Goal: Task Accomplishment & Management: Use online tool/utility

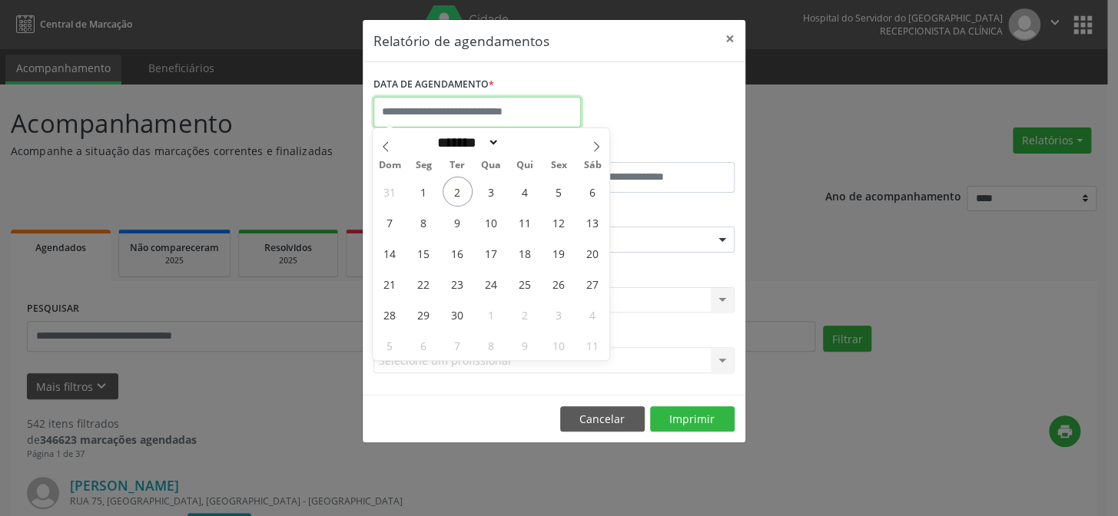
click at [462, 110] on input "text" at bounding box center [476, 112] width 207 height 31
click at [456, 191] on span "2" at bounding box center [458, 192] width 30 height 30
type input "**********"
click at [456, 191] on span "2" at bounding box center [458, 192] width 30 height 30
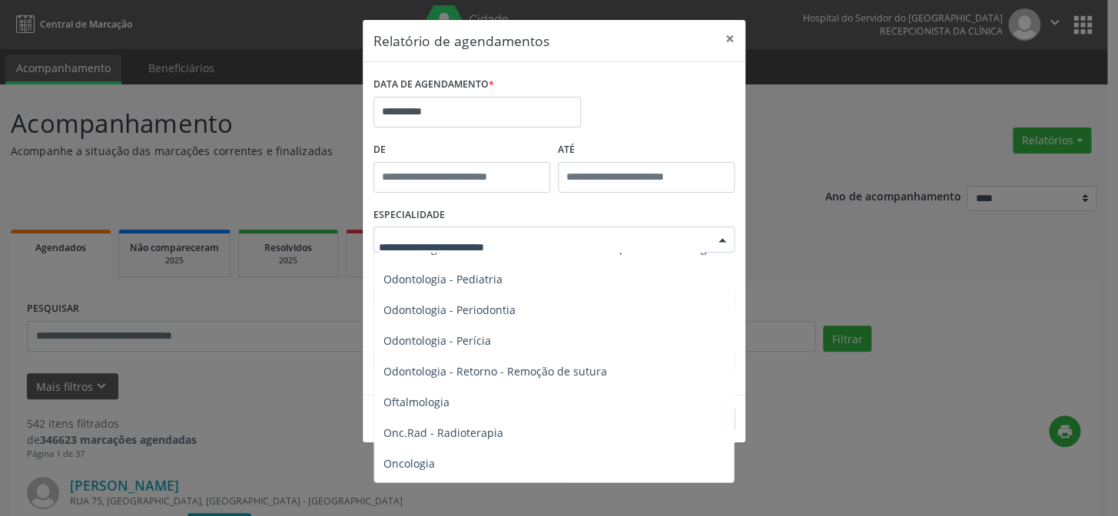
scroll to position [2095, 0]
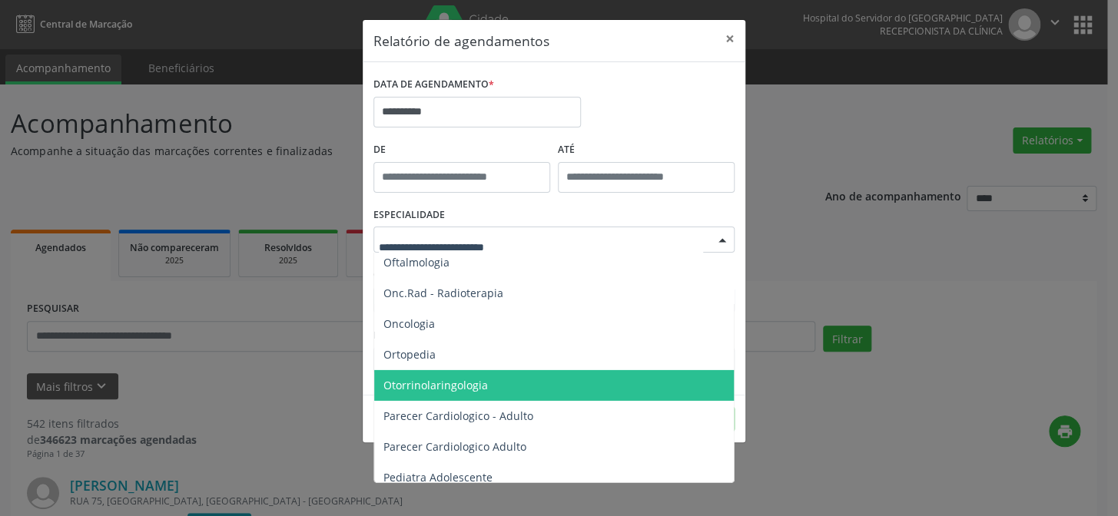
click at [429, 383] on span "Otorrinolaringologia" at bounding box center [435, 385] width 104 height 15
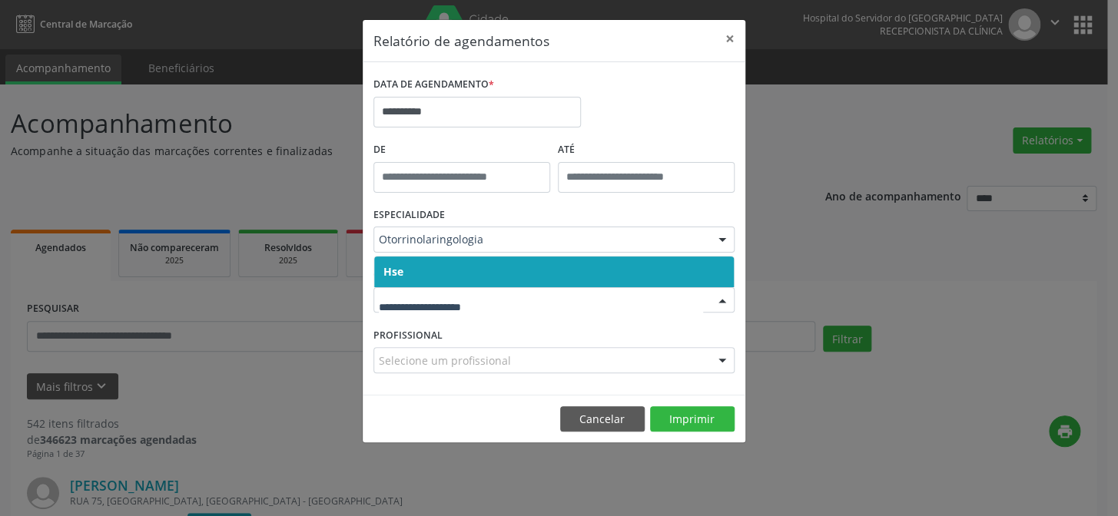
click at [450, 273] on span "Hse" at bounding box center [554, 272] width 360 height 31
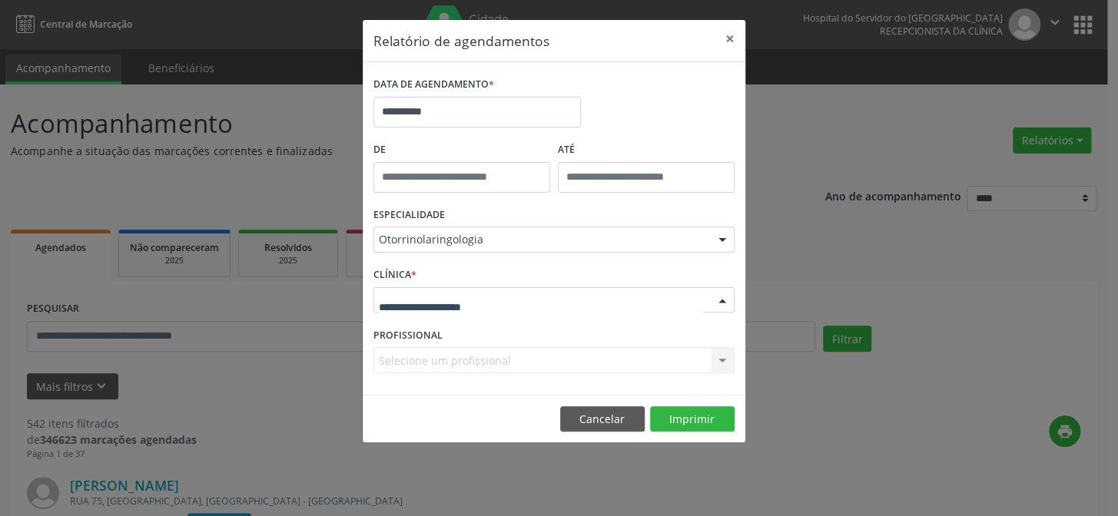
click at [444, 308] on div at bounding box center [553, 300] width 361 height 26
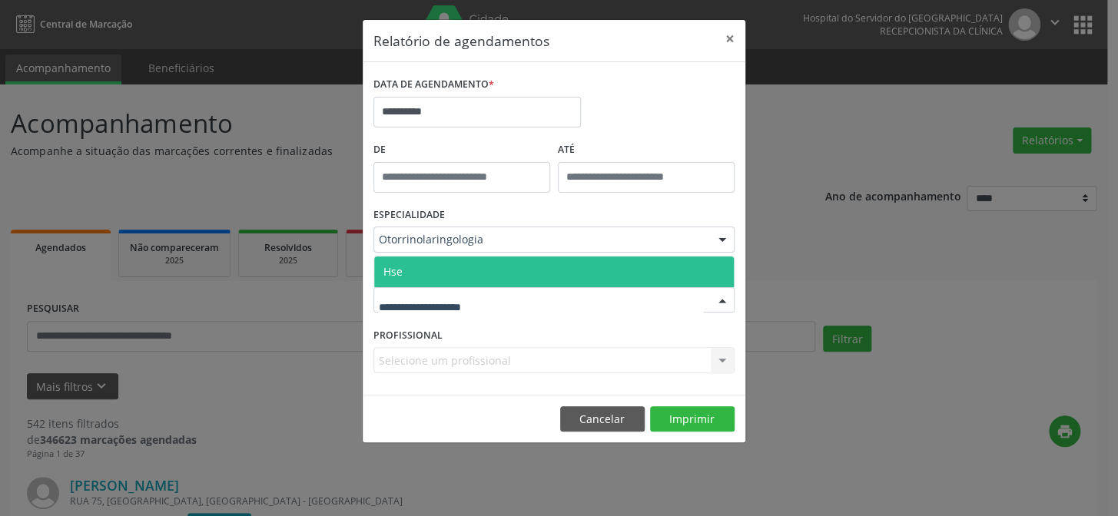
click at [453, 275] on span "Hse" at bounding box center [554, 272] width 360 height 31
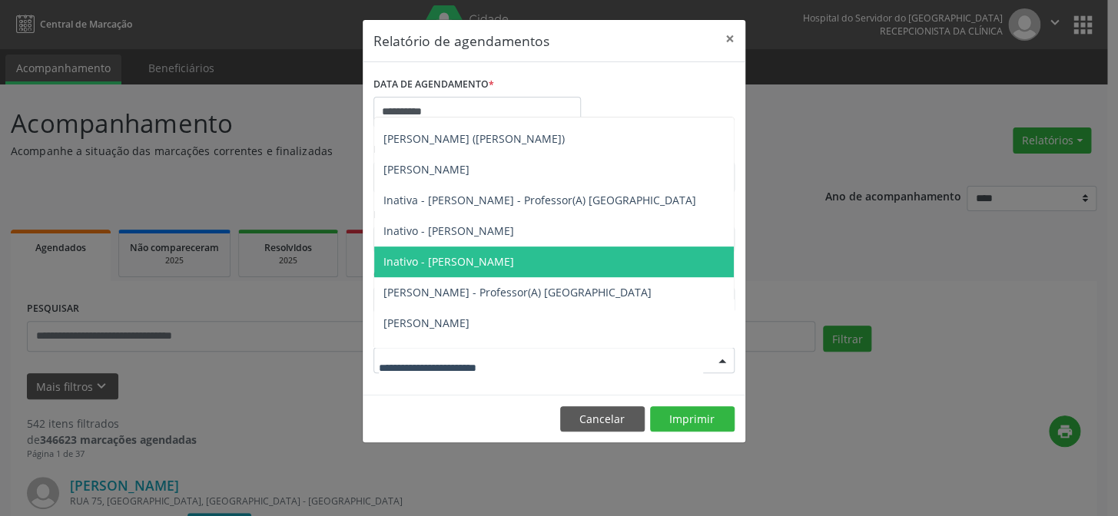
scroll to position [139, 0]
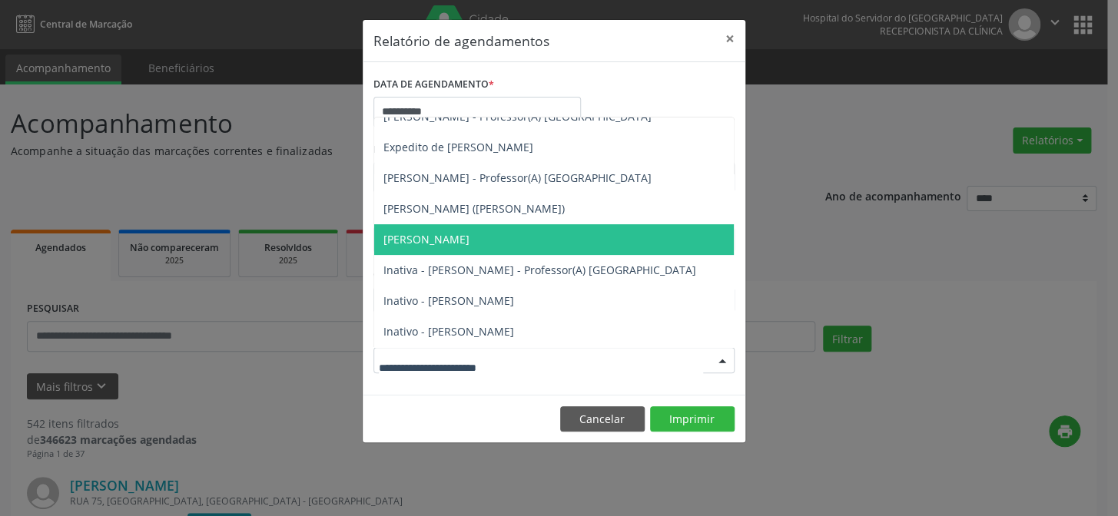
click at [423, 237] on span "[PERSON_NAME]" at bounding box center [426, 239] width 86 height 15
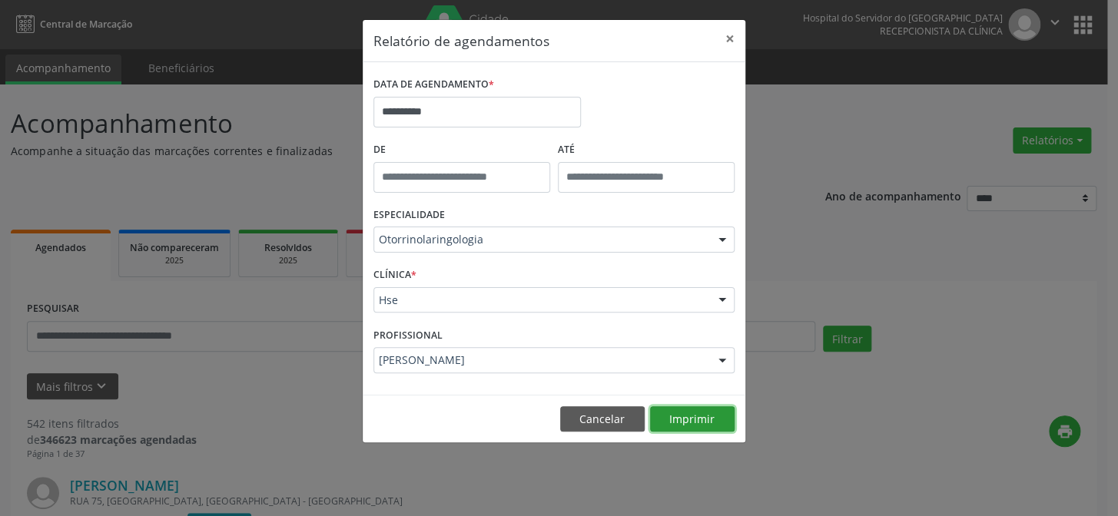
click at [688, 417] on button "Imprimir" at bounding box center [692, 419] width 85 height 26
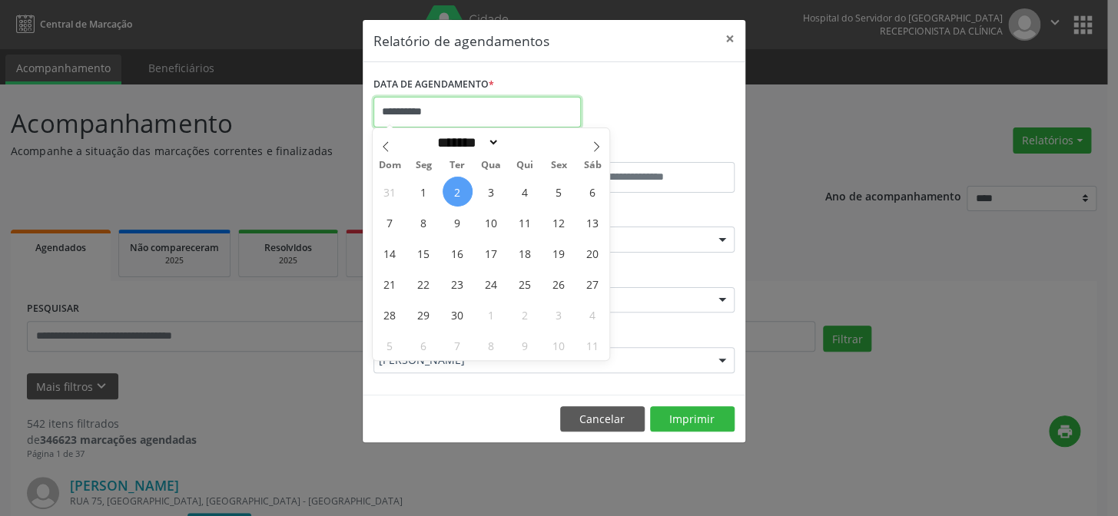
click at [460, 116] on input "**********" at bounding box center [476, 112] width 207 height 31
click at [457, 189] on span "2" at bounding box center [458, 192] width 30 height 30
type input "**********"
click at [457, 189] on span "2" at bounding box center [458, 192] width 30 height 30
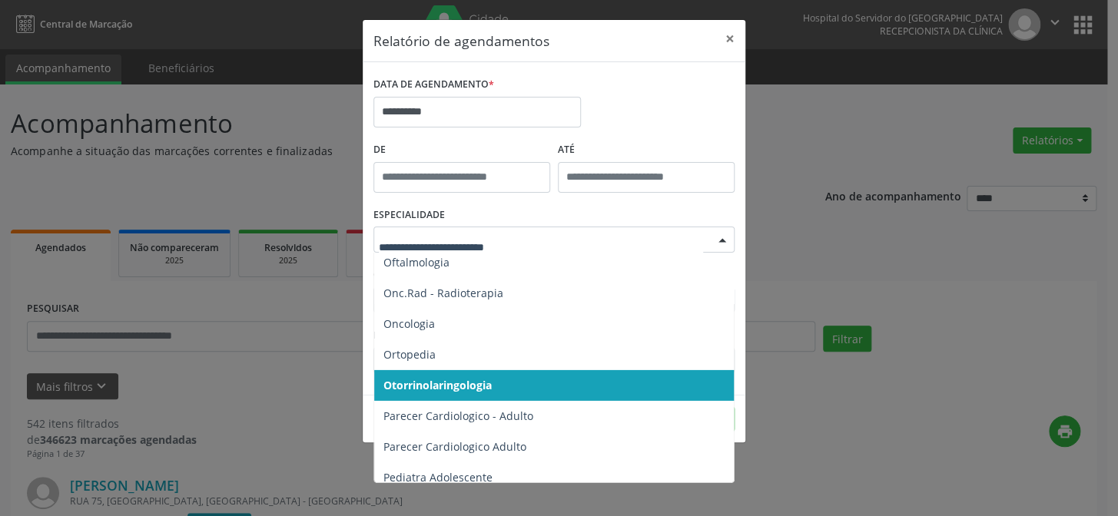
click at [718, 238] on div at bounding box center [722, 240] width 23 height 26
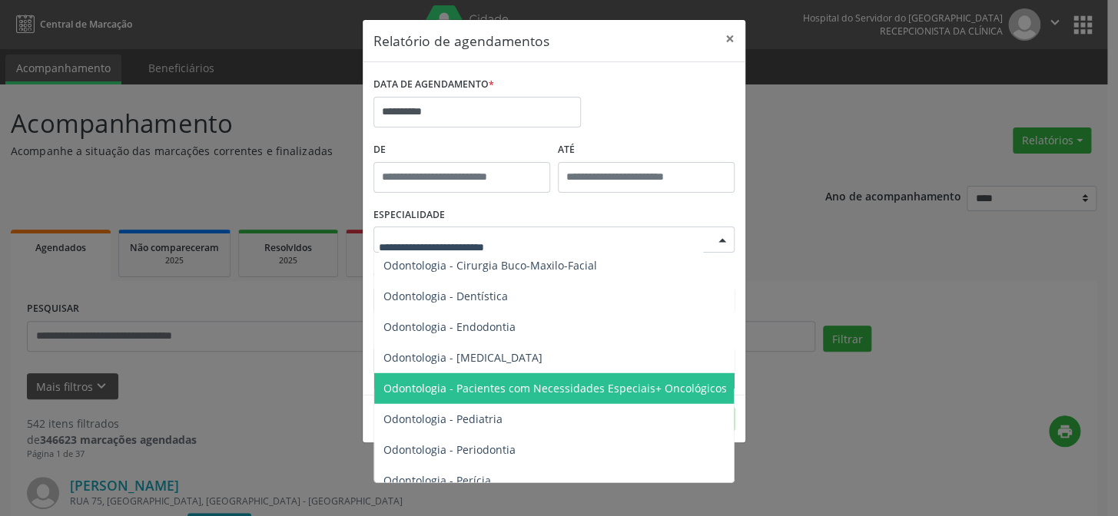
scroll to position [1886, 0]
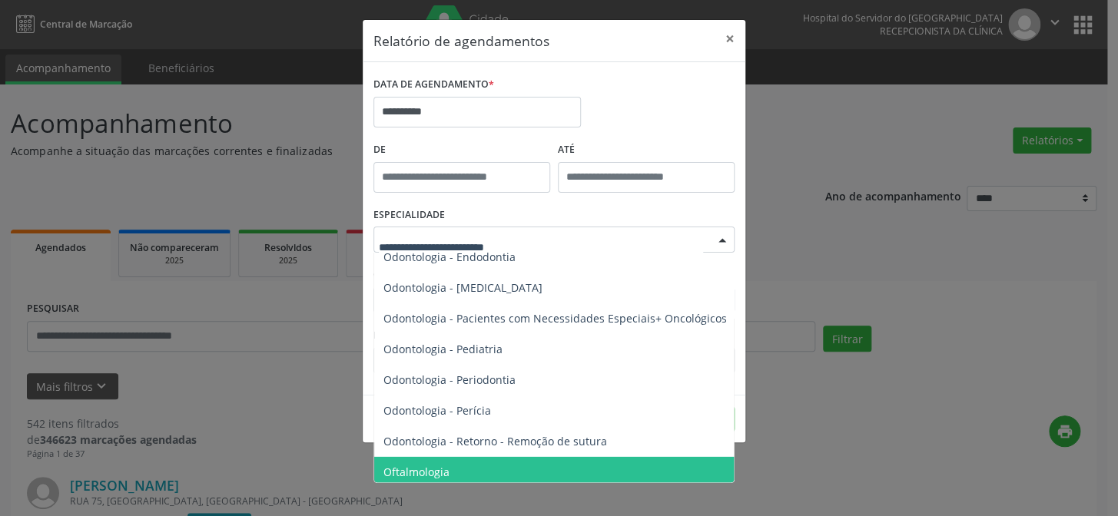
click at [413, 468] on span "Oftalmologia" at bounding box center [416, 472] width 66 height 15
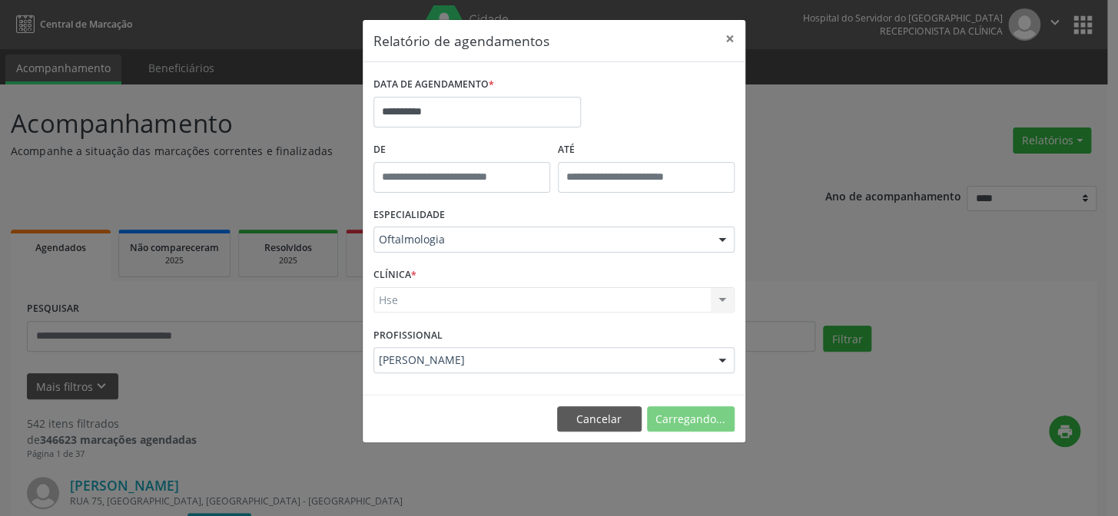
click at [445, 304] on div "Hse Hse Nenhum resultado encontrado para: " " Não há nenhuma opção para ser exi…" at bounding box center [553, 300] width 361 height 26
click at [451, 276] on div "CLÍNICA * Hse Hse Nenhum resultado encontrado para: " " Não há nenhuma opção pa…" at bounding box center [554, 294] width 369 height 60
click at [434, 307] on div "Hse Hse Nenhum resultado encontrado para: " " Não há nenhuma opção para ser exi…" at bounding box center [553, 300] width 361 height 26
click at [499, 296] on div "Hse Hse Nenhum resultado encontrado para: " " Não há nenhuma opção para ser exi…" at bounding box center [553, 300] width 361 height 26
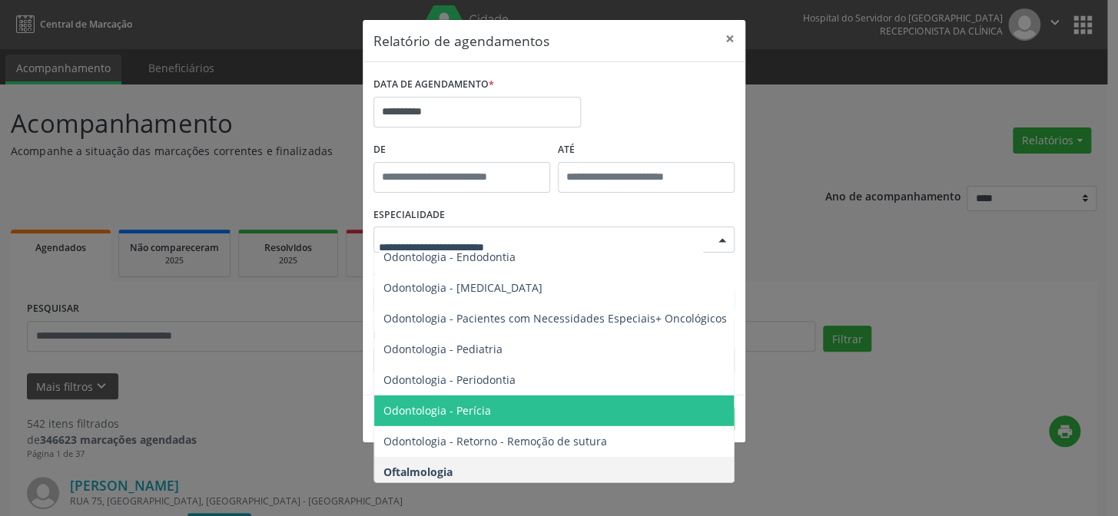
scroll to position [2025, 0]
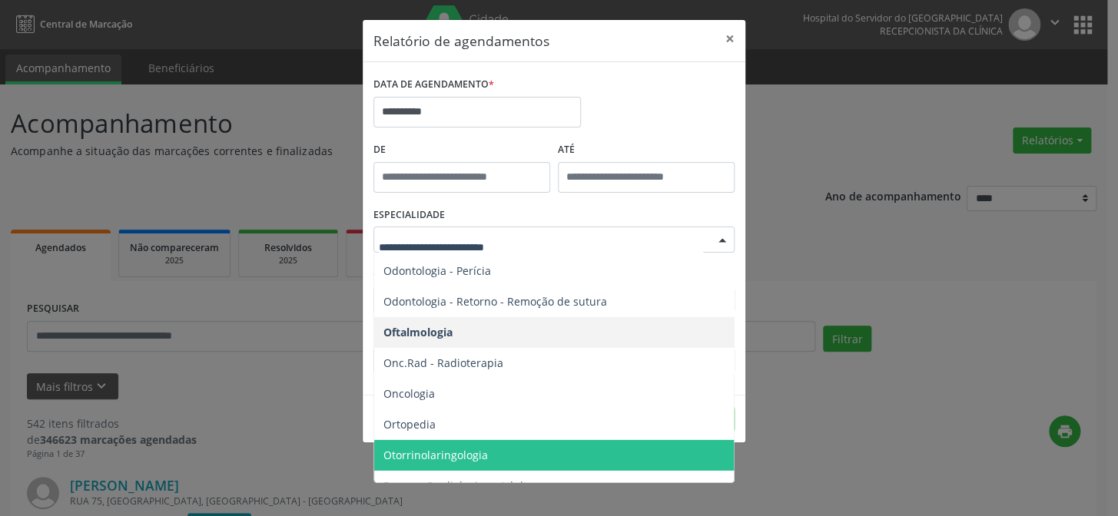
click at [435, 453] on span "Otorrinolaringologia" at bounding box center [435, 455] width 104 height 15
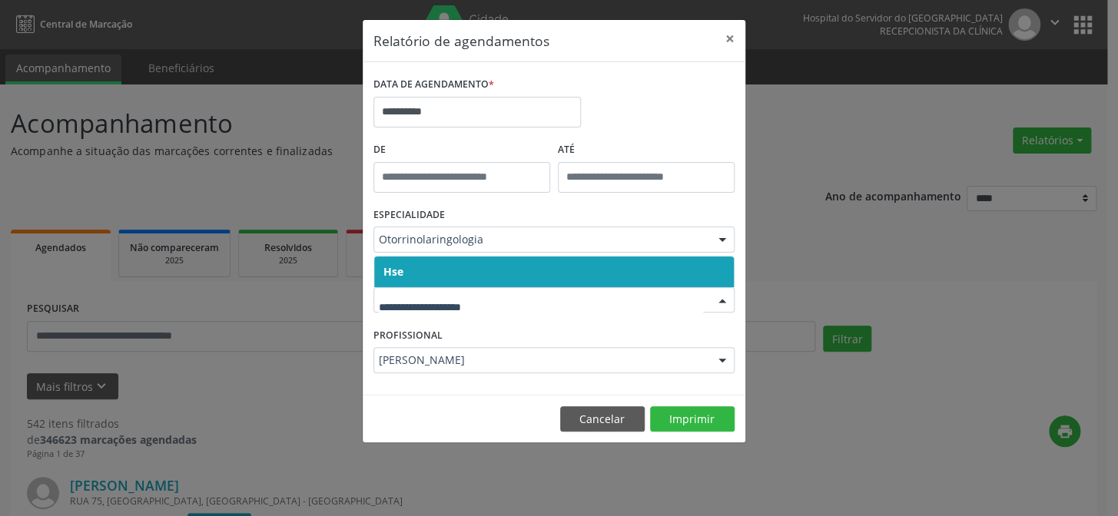
click at [461, 264] on span "Hse" at bounding box center [554, 272] width 360 height 31
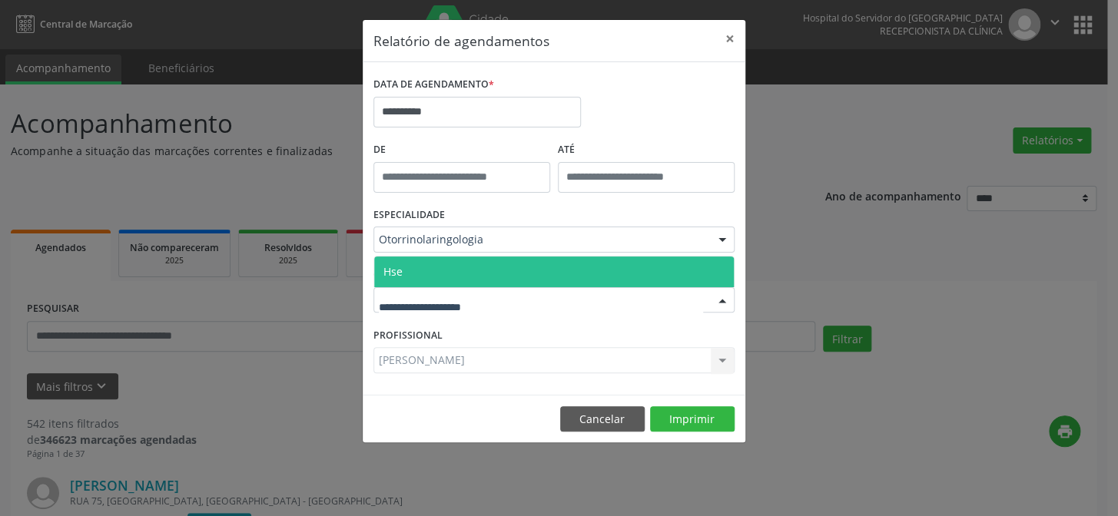
click at [456, 273] on span "Hse" at bounding box center [554, 272] width 360 height 31
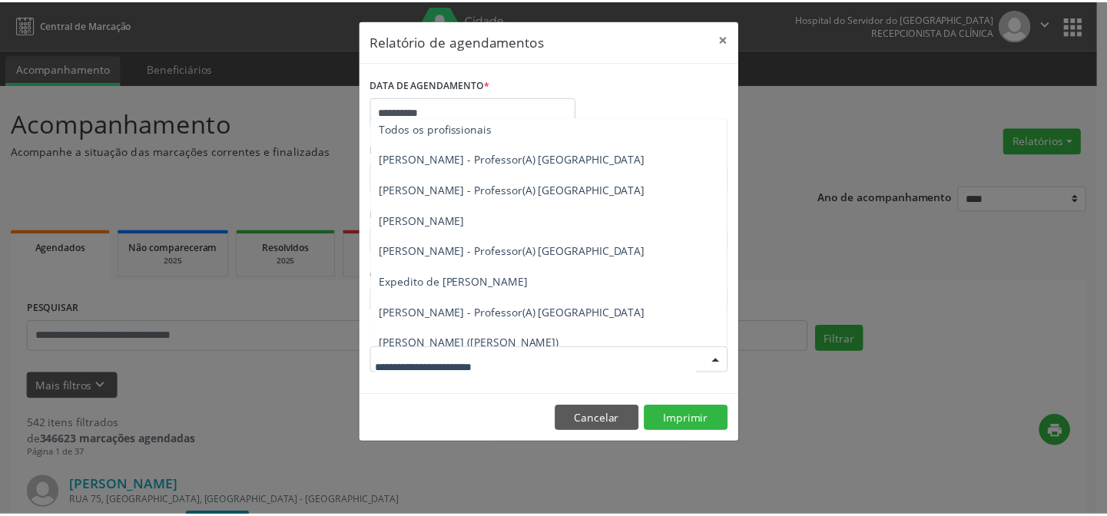
scroll to position [0, 0]
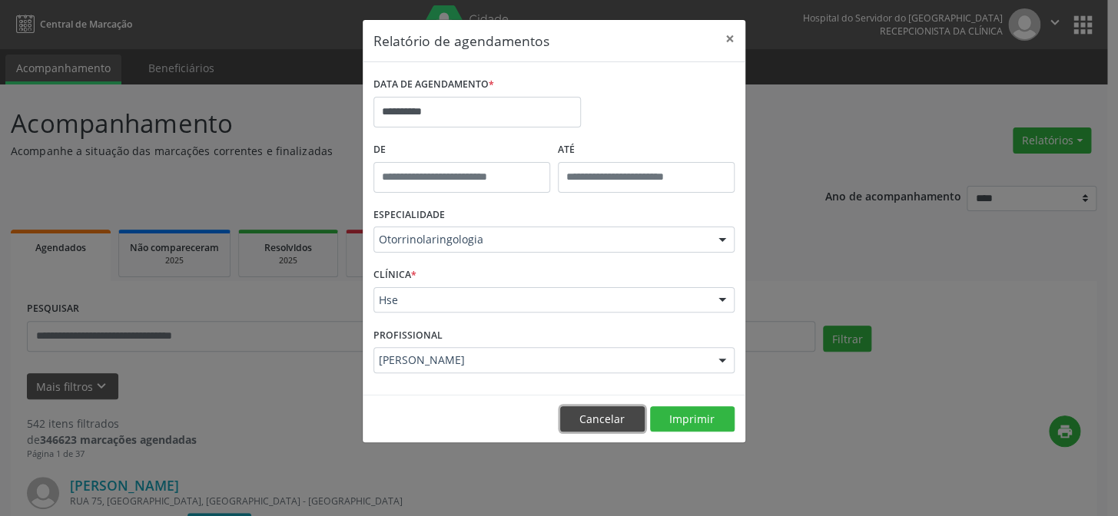
click at [604, 416] on button "Cancelar" at bounding box center [602, 419] width 85 height 26
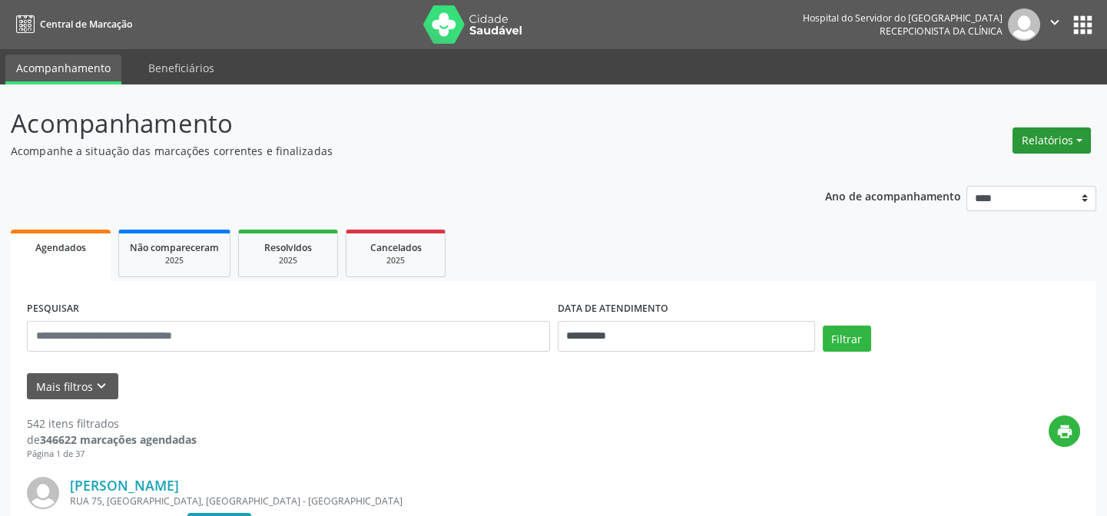
click at [1080, 137] on button "Relatórios" at bounding box center [1052, 141] width 78 height 26
click at [961, 171] on link "Agendamentos" at bounding box center [1012, 173] width 165 height 22
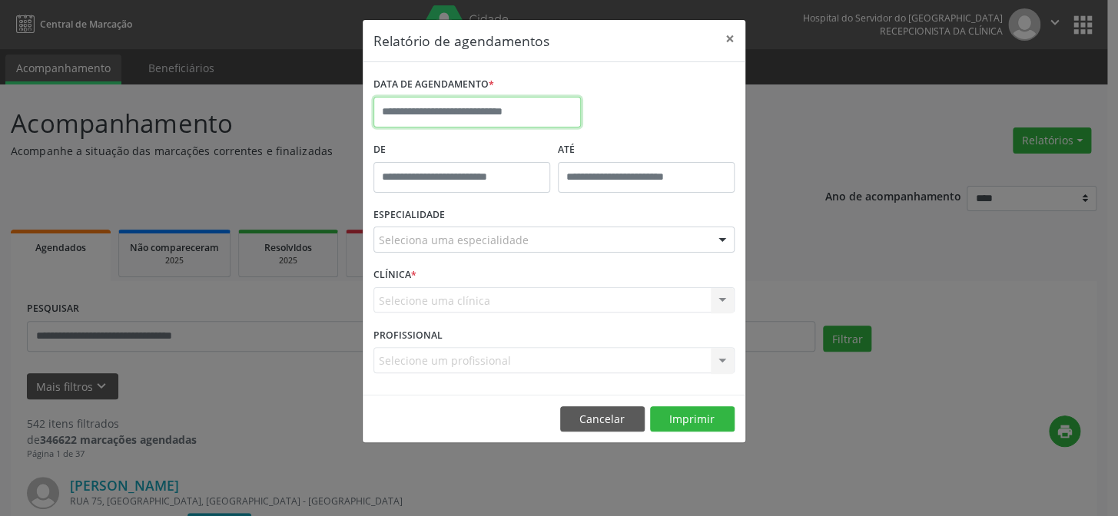
click at [473, 108] on input "text" at bounding box center [476, 112] width 207 height 31
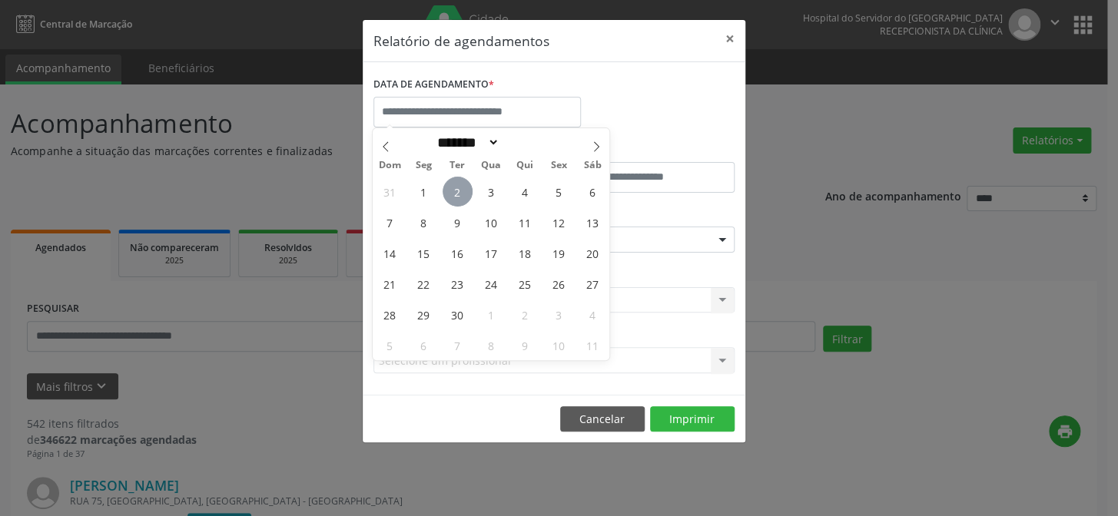
click at [456, 190] on span "2" at bounding box center [458, 192] width 30 height 30
type input "**********"
click at [456, 187] on span "2" at bounding box center [458, 192] width 30 height 30
type input "*****"
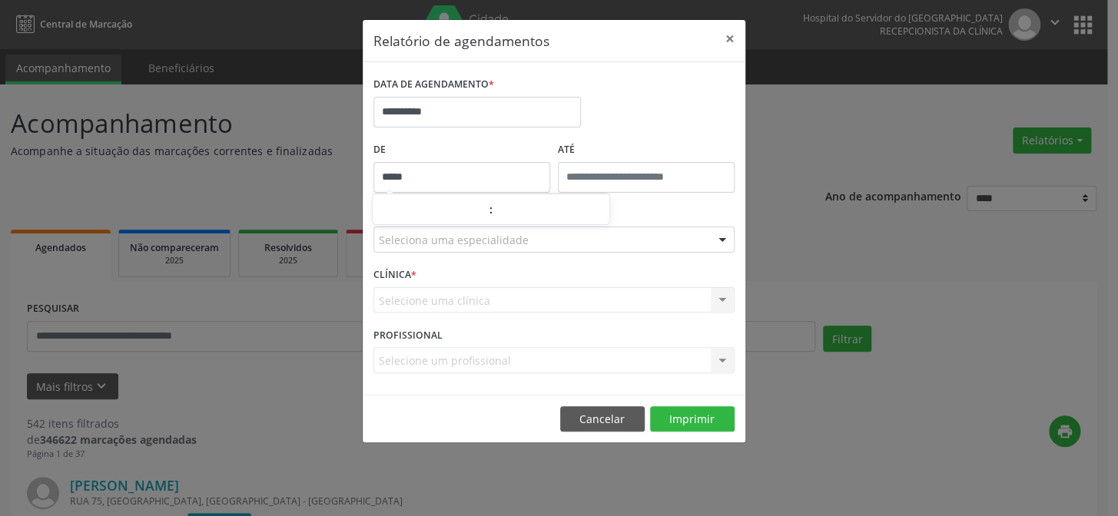
click at [456, 187] on input "*****" at bounding box center [461, 177] width 177 height 31
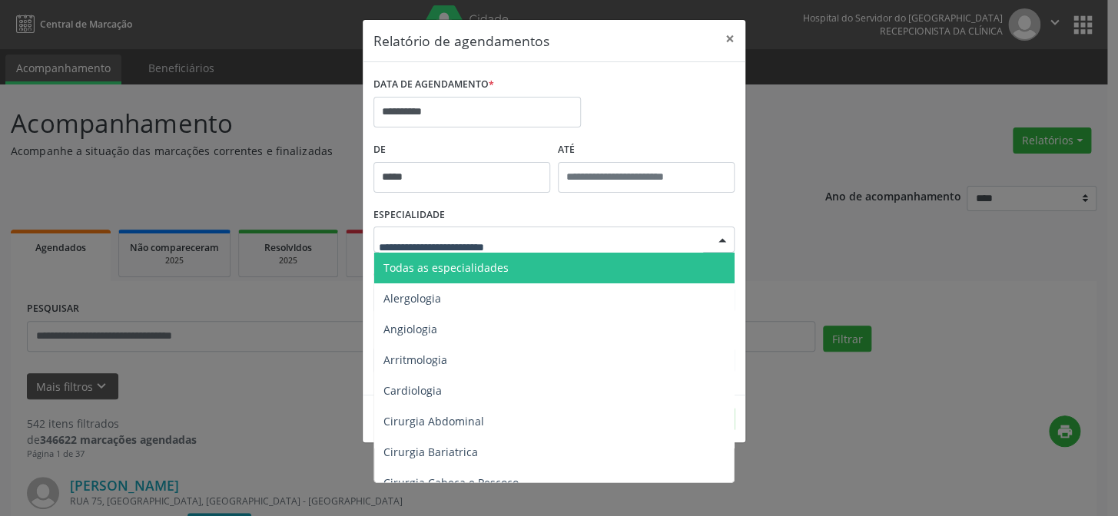
click at [456, 231] on div at bounding box center [553, 240] width 361 height 26
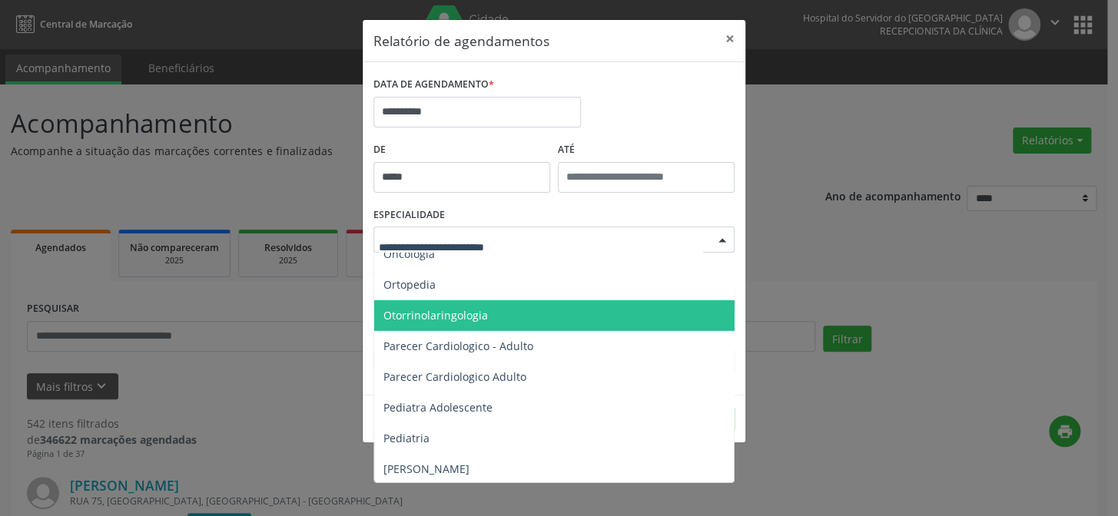
scroll to position [2025, 0]
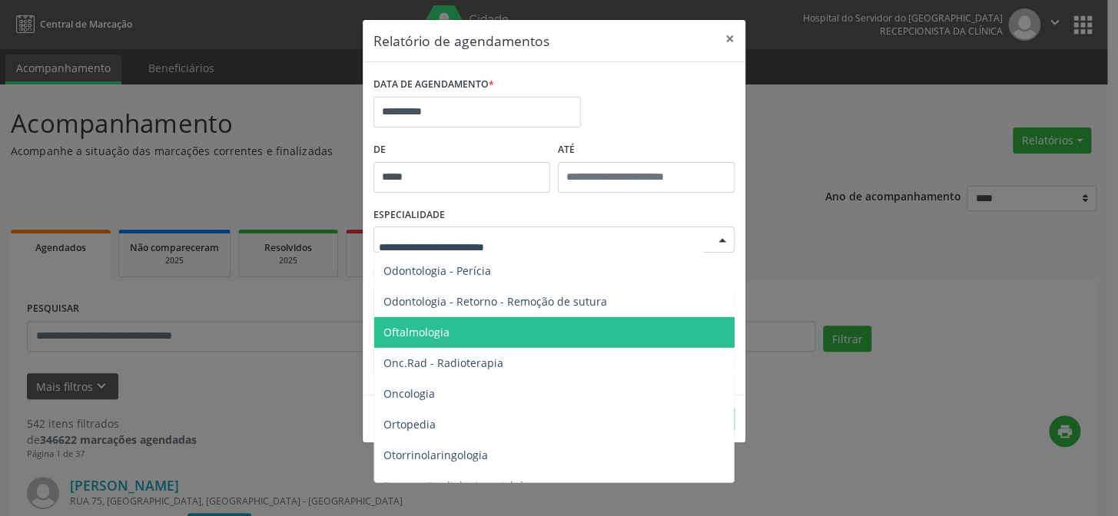
click at [423, 333] on span "Oftalmologia" at bounding box center [416, 332] width 66 height 15
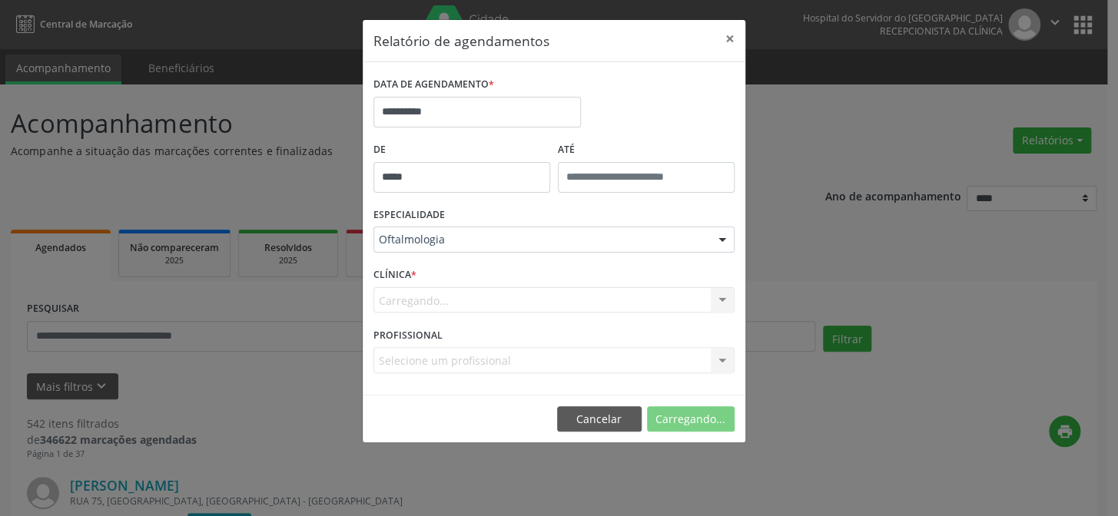
click at [429, 294] on div "Carregando... Nenhum resultado encontrado para: " " Não há nenhuma opção para s…" at bounding box center [553, 300] width 361 height 26
click at [439, 255] on div "ESPECIALIDADE Oftalmologia Todas as especialidades Alergologia Angiologia Arrit…" at bounding box center [554, 234] width 369 height 60
click at [447, 294] on div "Carregando... Nenhum resultado encontrado para: " " Não há nenhuma opção para s…" at bounding box center [553, 300] width 361 height 26
drag, startPoint x: 446, startPoint y: 311, endPoint x: 591, endPoint y: 309, distance: 145.2
click at [545, 309] on div "Carregando... Nenhum resultado encontrado para: " " Não há nenhuma opção para s…" at bounding box center [553, 300] width 361 height 26
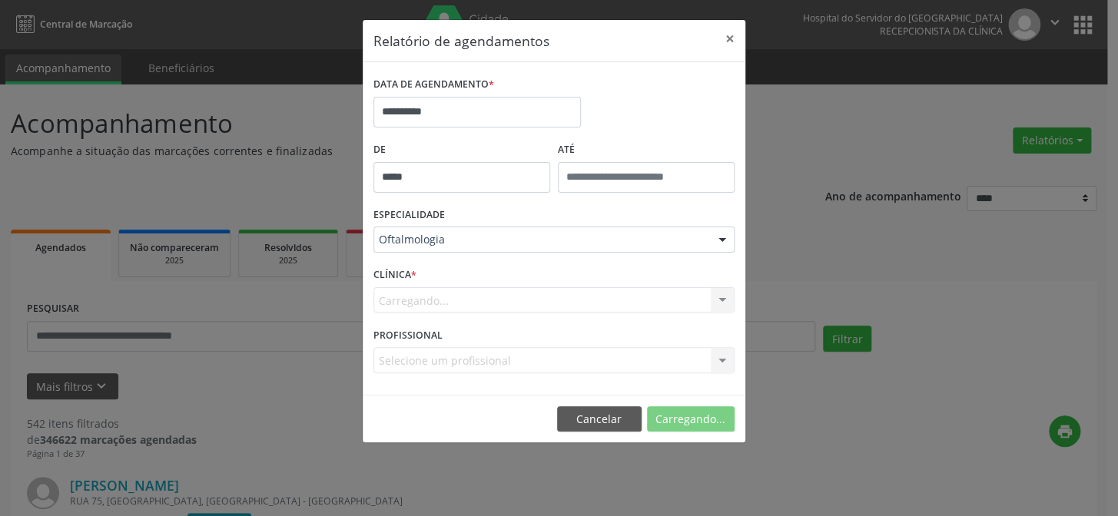
click at [613, 304] on div "Carregando... Nenhum resultado encontrado para: " " Não há nenhuma opção para s…" at bounding box center [553, 300] width 361 height 26
drag, startPoint x: 473, startPoint y: 301, endPoint x: 436, endPoint y: 274, distance: 45.5
click at [473, 301] on div "Carregando... Nenhum resultado encontrado para: " " Não há nenhuma opção para s…" at bounding box center [553, 300] width 361 height 26
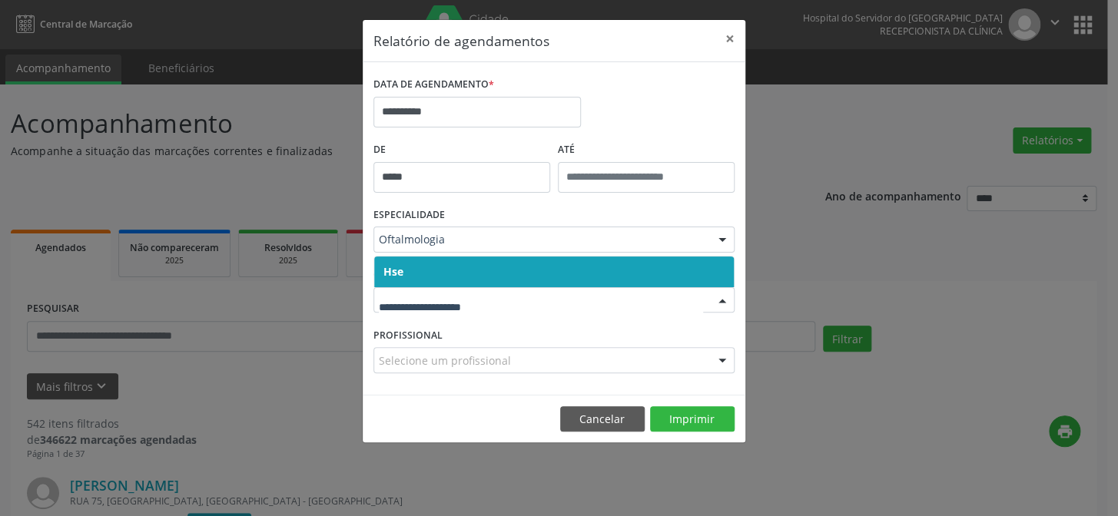
click at [430, 272] on span "Hse" at bounding box center [554, 272] width 360 height 31
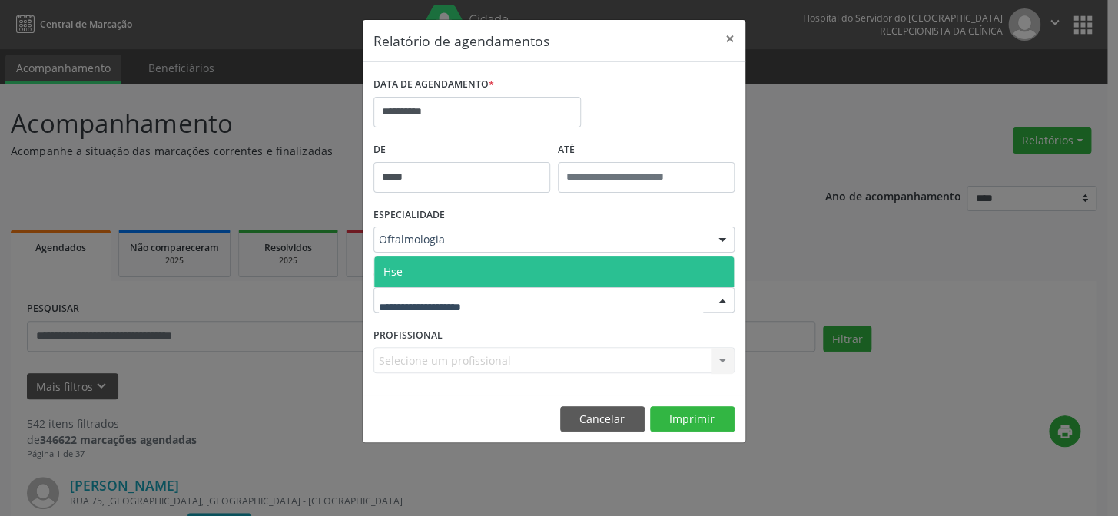
click at [433, 274] on span "Hse" at bounding box center [554, 272] width 360 height 31
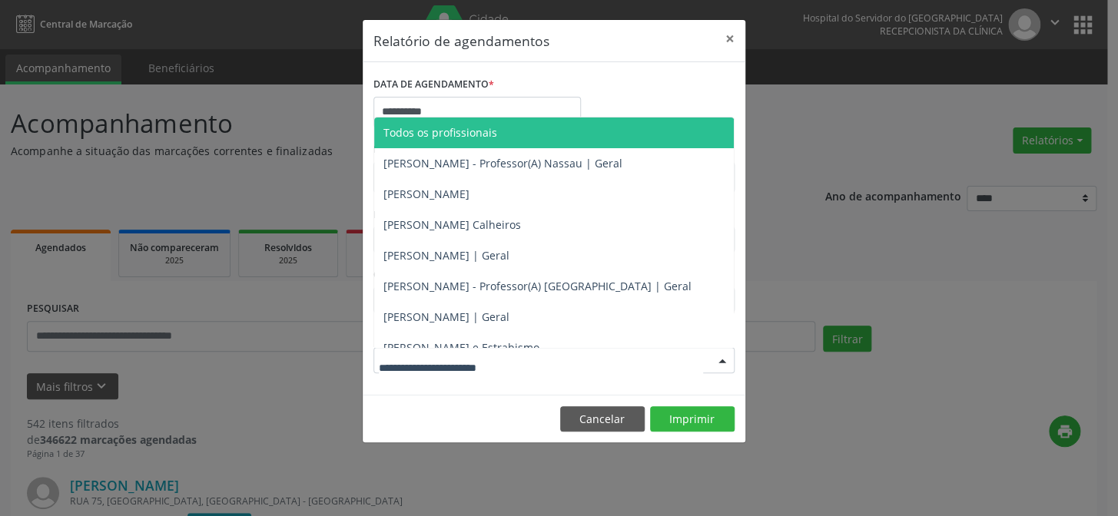
click at [422, 348] on div at bounding box center [553, 360] width 361 height 26
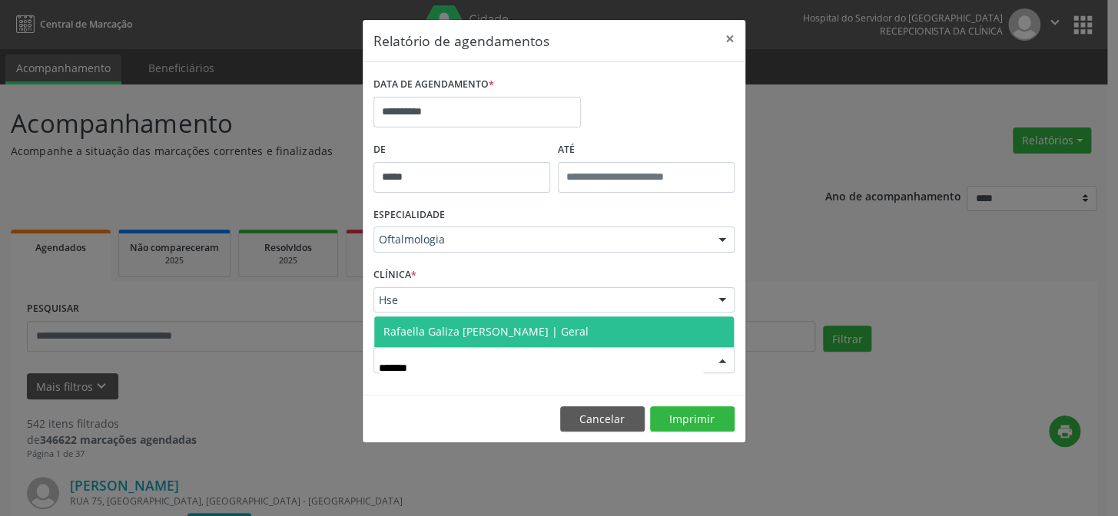
type input "********"
click at [462, 332] on span "Rafaella Galiza Siebra Rodrigues | Geral" at bounding box center [485, 331] width 205 height 15
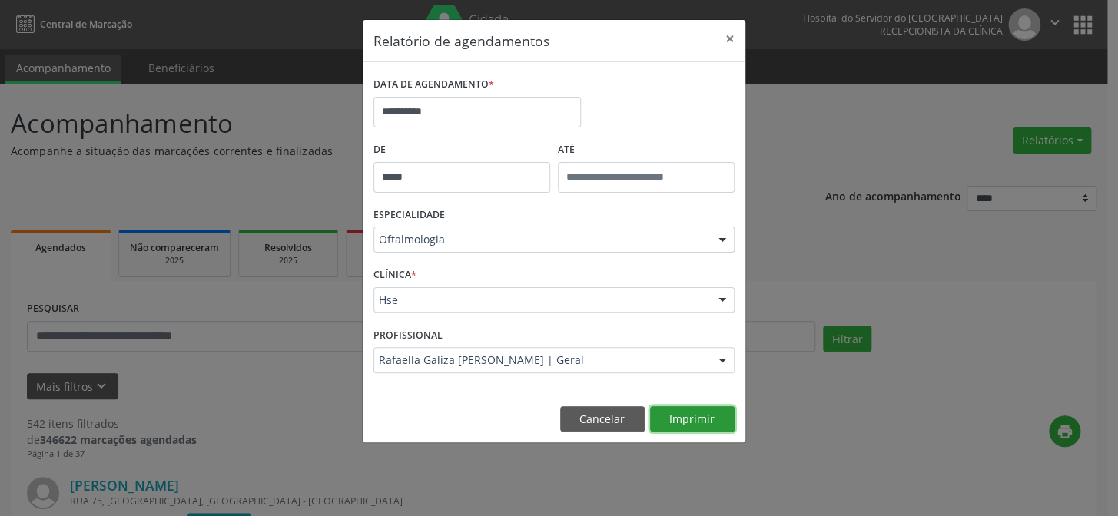
click at [688, 418] on button "Imprimir" at bounding box center [692, 419] width 85 height 26
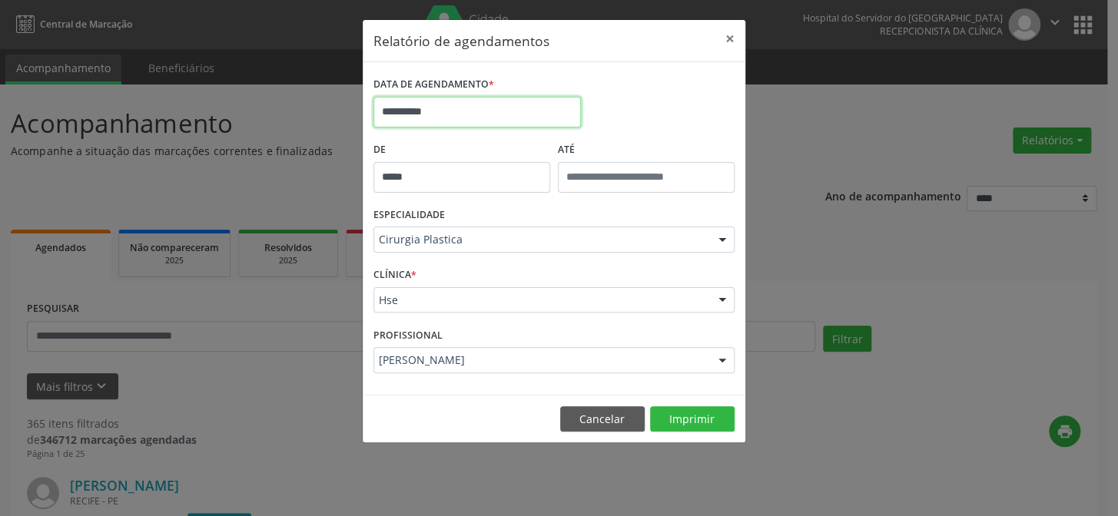
click at [437, 108] on input "**********" at bounding box center [476, 112] width 207 height 31
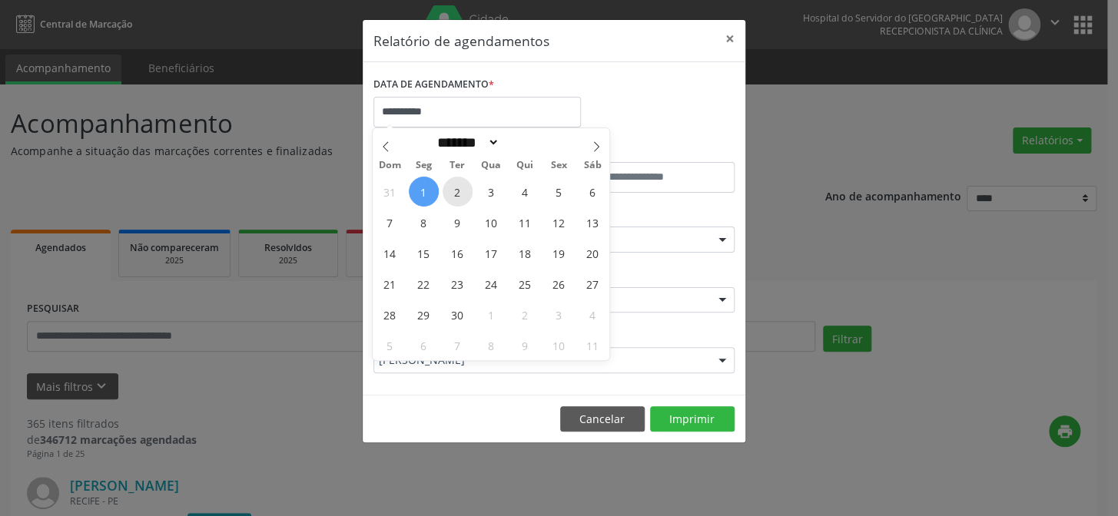
click at [456, 191] on span "2" at bounding box center [458, 192] width 30 height 30
type input "**********"
click at [456, 191] on span "2" at bounding box center [458, 192] width 30 height 30
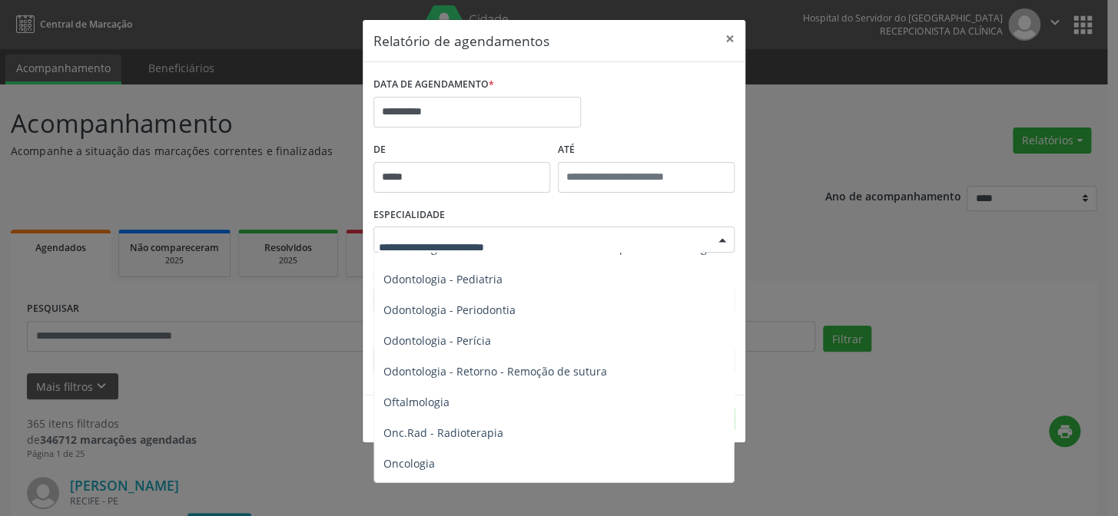
scroll to position [2165, 0]
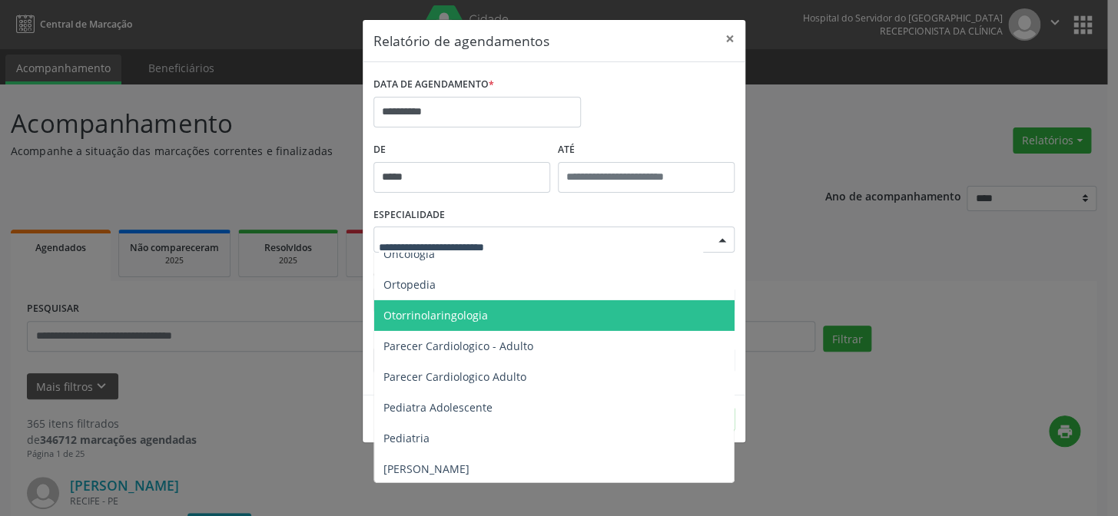
click at [420, 214] on span "Otorrinolaringologia" at bounding box center [435, 315] width 104 height 15
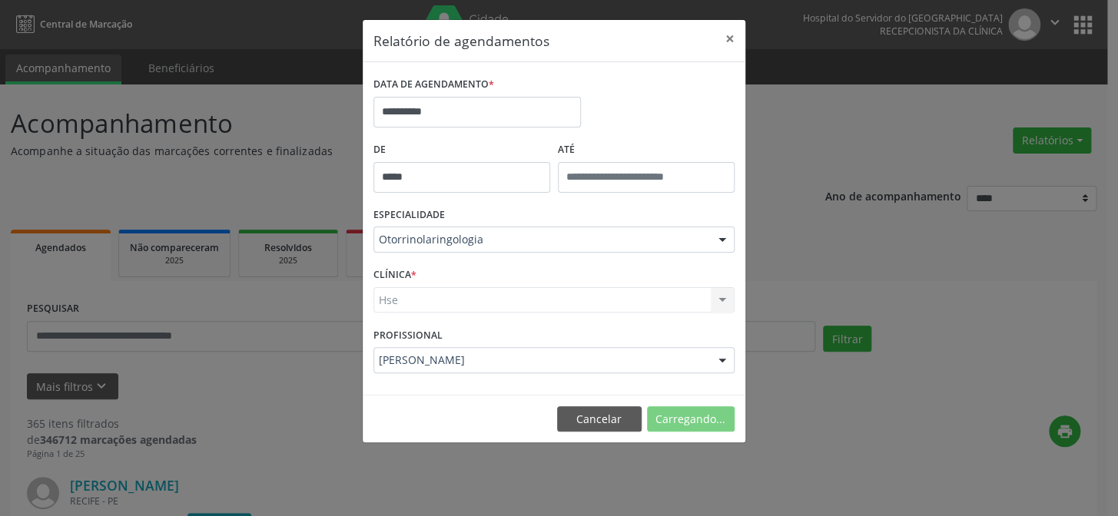
drag, startPoint x: 417, startPoint y: 293, endPoint x: 423, endPoint y: 262, distance: 31.3
click at [417, 214] on div "Hse Hse Nenhum resultado encontrado para: " " Não há nenhuma opção para ser exi…" at bounding box center [553, 300] width 361 height 26
click at [423, 214] on div "CLÍNICA * Hse Hse Nenhum resultado encontrado para: " " Não há nenhuma opção pa…" at bounding box center [554, 294] width 369 height 60
click at [426, 214] on div "Hse Hse Nenhum resultado encontrado para: " " Não há nenhuma opção para ser exi…" at bounding box center [553, 300] width 361 height 26
click at [456, 214] on div "CLÍNICA * Hse Hse Nenhum resultado encontrado para: " " Não há nenhuma opção pa…" at bounding box center [554, 294] width 369 height 60
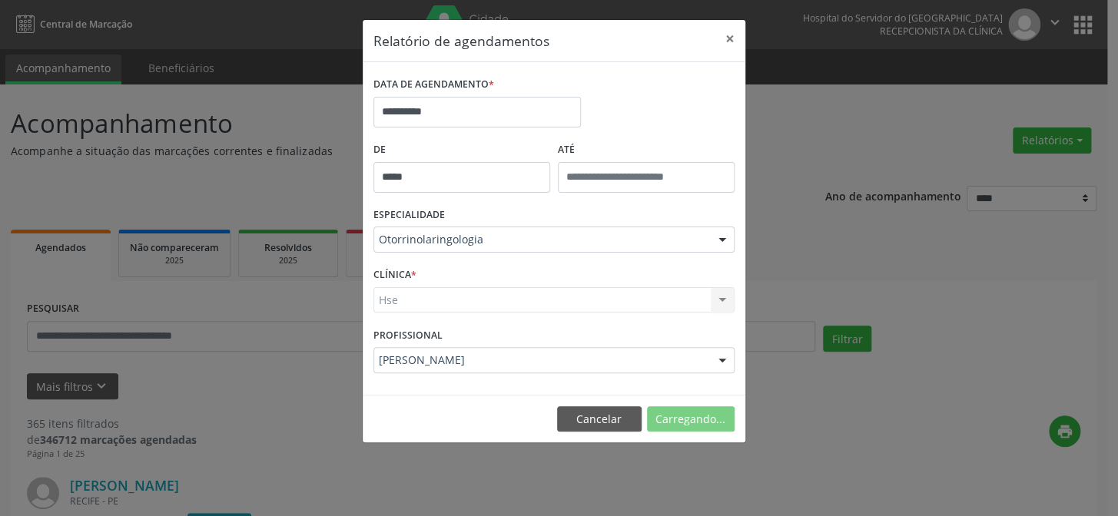
click at [446, 214] on div "Hse Hse Nenhum resultado encontrado para: " " Não há nenhuma opção para ser exi…" at bounding box center [553, 300] width 361 height 26
click at [410, 214] on label "PROFISSIONAL" at bounding box center [407, 335] width 69 height 24
click at [453, 214] on div "CLÍNICA * Hse Hse Nenhum resultado encontrado para: " " Não há nenhuma opção pa…" at bounding box center [554, 294] width 369 height 60
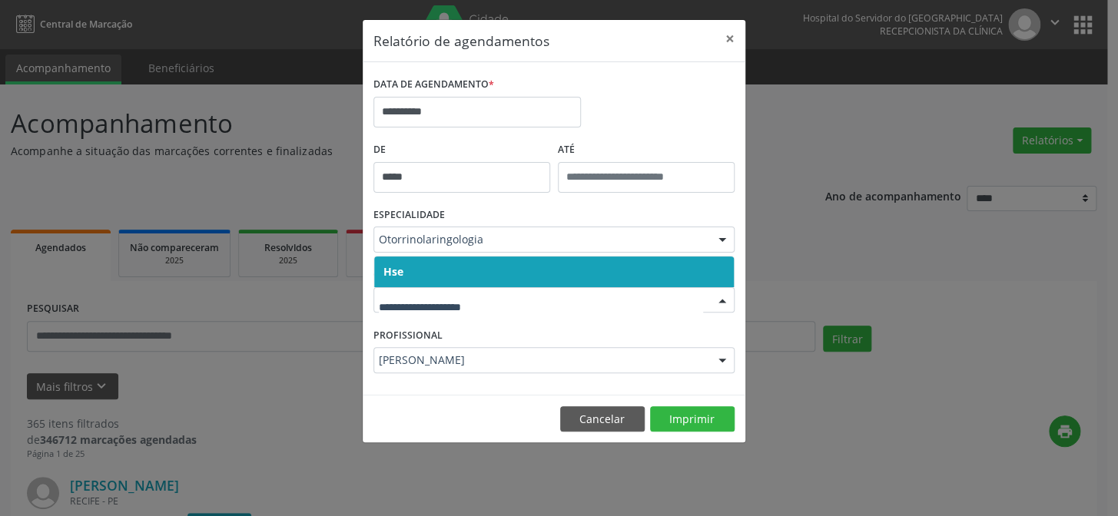
click at [425, 214] on span "Hse" at bounding box center [554, 272] width 360 height 31
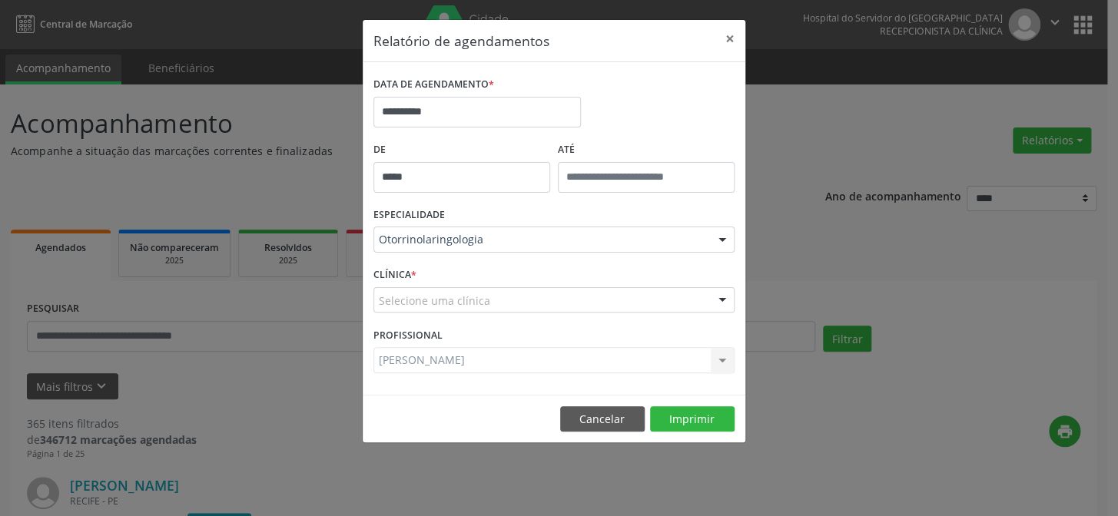
click at [426, 214] on div "Selecione uma clínica" at bounding box center [553, 300] width 361 height 26
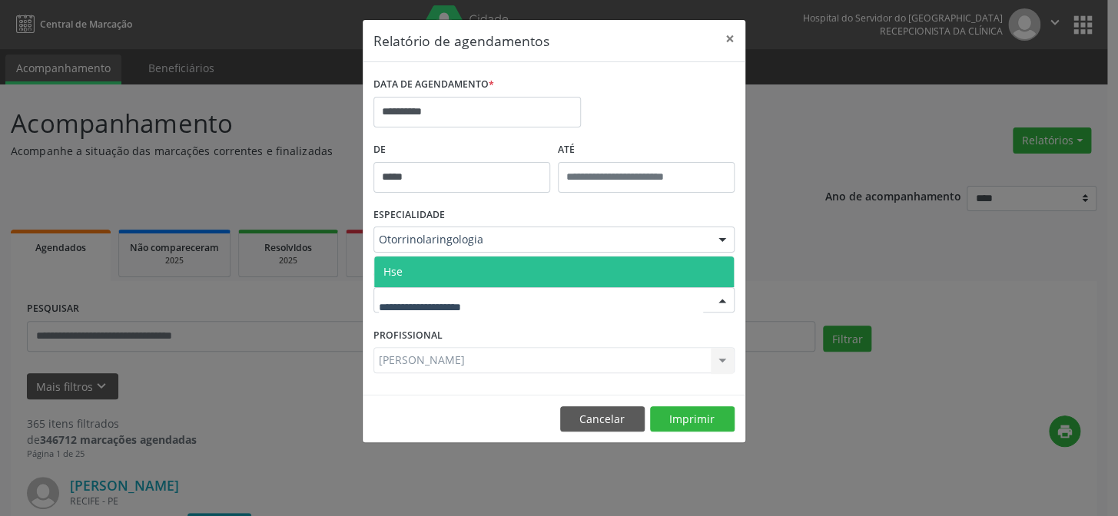
click at [436, 214] on span "Hse" at bounding box center [554, 272] width 360 height 31
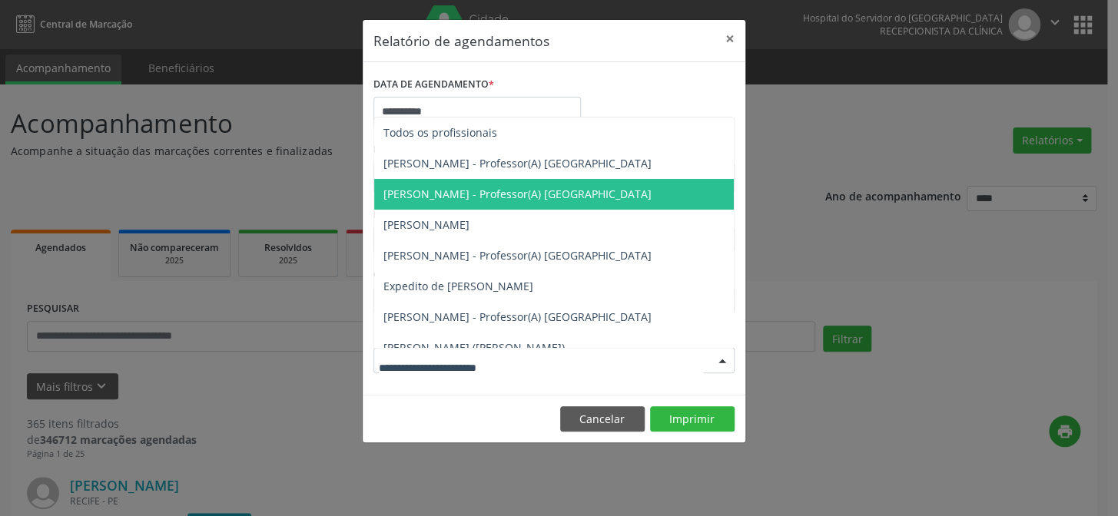
scroll to position [69, 0]
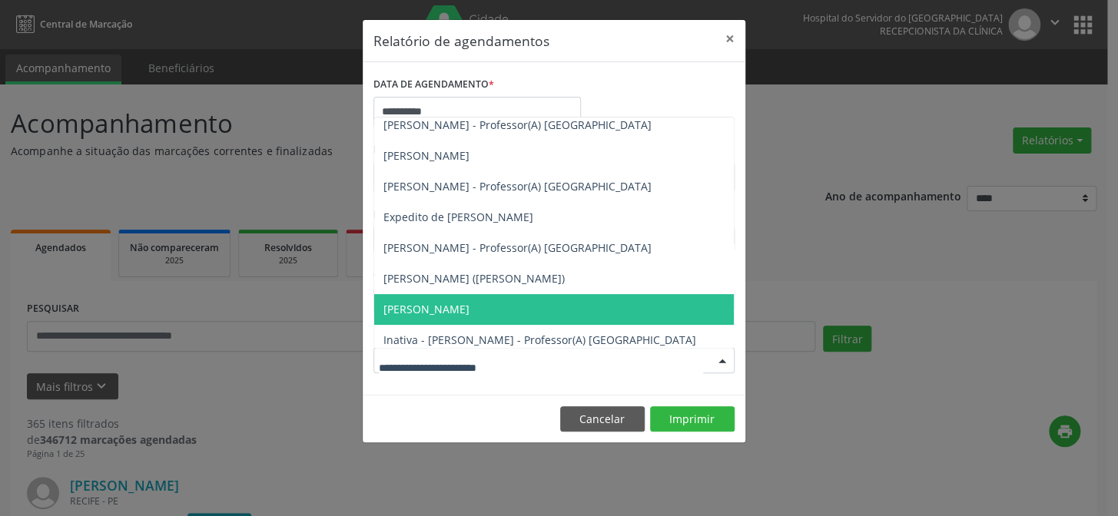
click at [502, 214] on span "[PERSON_NAME]" at bounding box center [554, 309] width 360 height 31
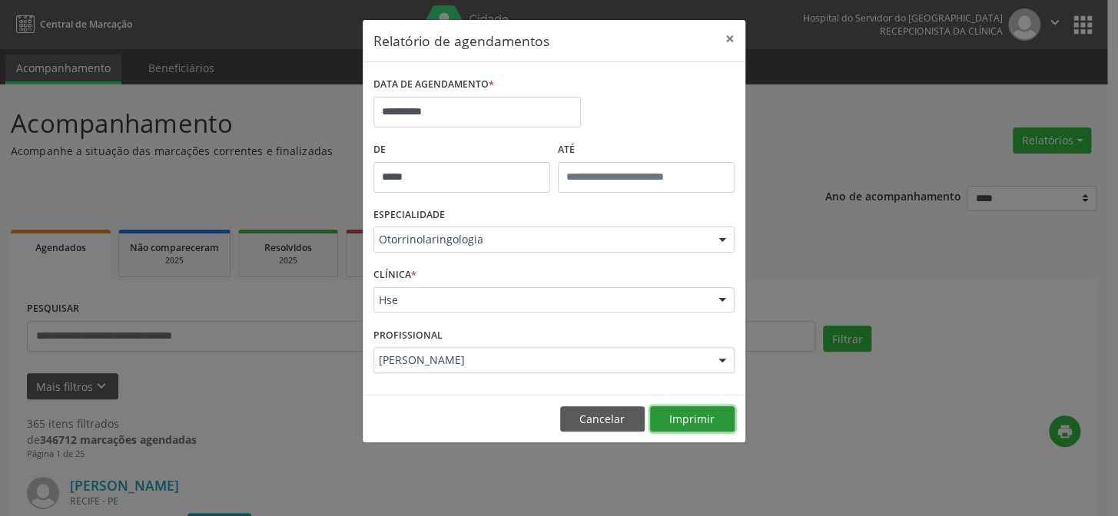
click at [556, 214] on button "Imprimir" at bounding box center [692, 419] width 85 height 26
